Goal: Find specific page/section: Find specific page/section

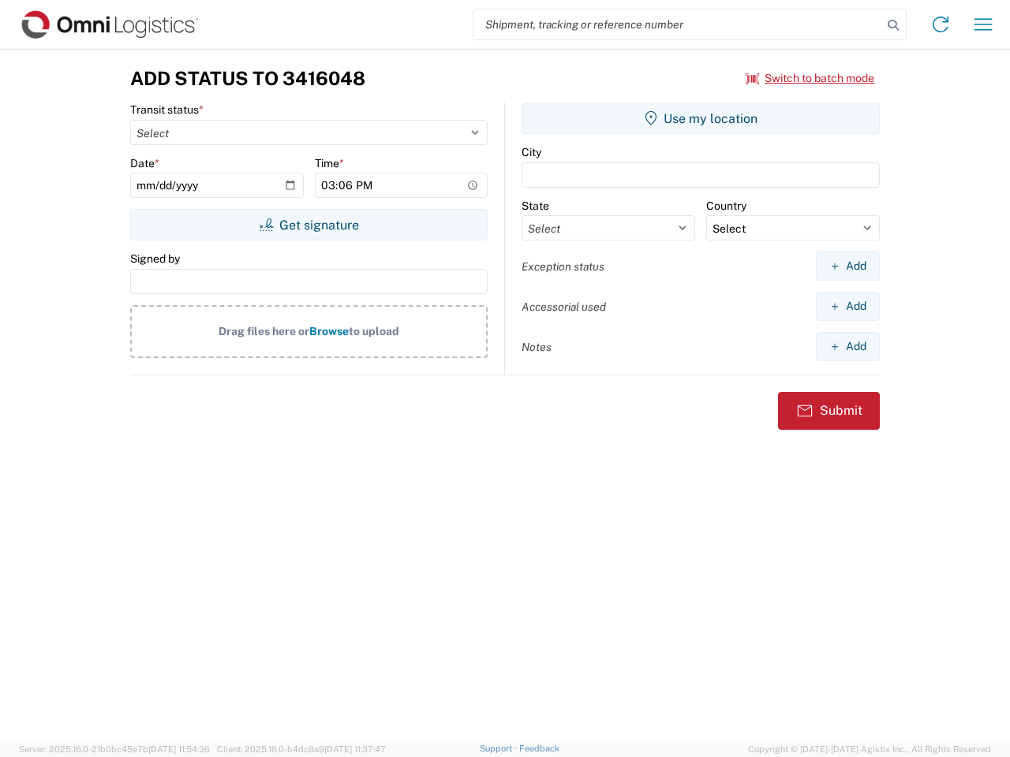
click at [678, 24] on input "search" at bounding box center [677, 24] width 409 height 30
click at [893, 25] on icon at bounding box center [893, 25] width 22 height 22
click at [940, 24] on icon at bounding box center [940, 24] width 25 height 25
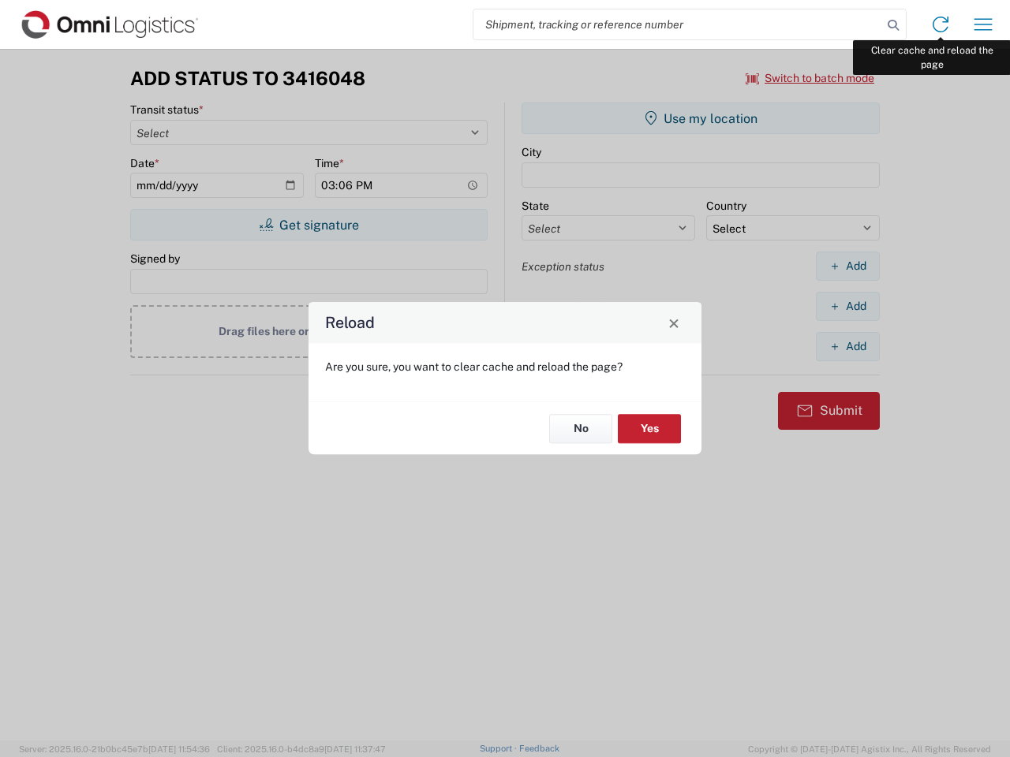
click at [983, 24] on div "Reload Are you sure, you want to clear cache and reload the page? No Yes" at bounding box center [505, 378] width 1010 height 757
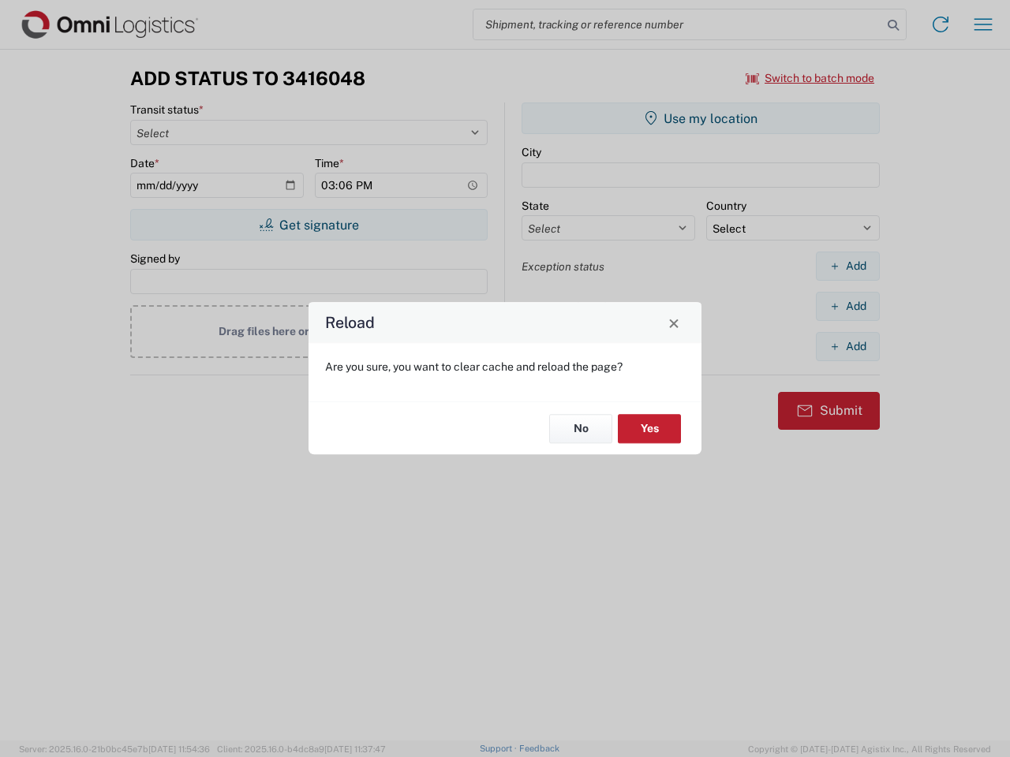
click at [810, 78] on div "Reload Are you sure, you want to clear cache and reload the page? No Yes" at bounding box center [505, 378] width 1010 height 757
click at [308, 225] on div "Reload Are you sure, you want to clear cache and reload the page? No Yes" at bounding box center [505, 378] width 1010 height 757
click at [700, 118] on div "Reload Are you sure, you want to clear cache and reload the page? No Yes" at bounding box center [505, 378] width 1010 height 757
click at [847, 266] on div "Reload Are you sure, you want to clear cache and reload the page? No Yes" at bounding box center [505, 378] width 1010 height 757
click at [847, 306] on div "Reload Are you sure, you want to clear cache and reload the page? No Yes" at bounding box center [505, 378] width 1010 height 757
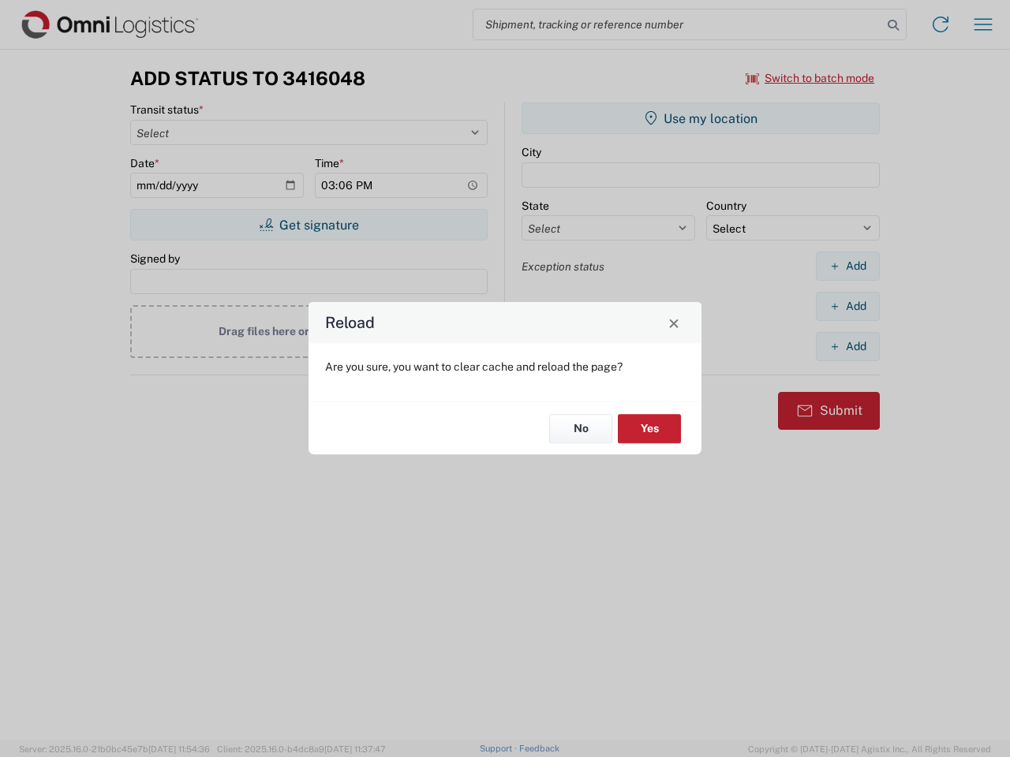
click at [847, 346] on div "Reload Are you sure, you want to clear cache and reload the page? No Yes" at bounding box center [505, 378] width 1010 height 757
